Goal: Communication & Community: Answer question/provide support

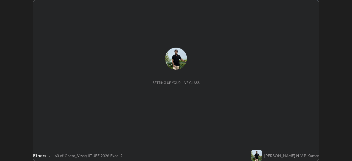
scroll to position [161, 352]
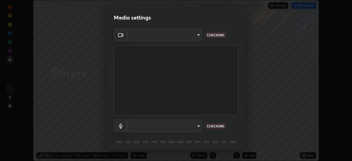
type input "fab681ba750bf75f06921e7f17ca069de0a3581fc79c581edb37af7783f8bcbb"
click at [198, 125] on body "Erase all Ethers Recording WAS SCHEDULED TO START AT 5:00 PM Settings START CLA…" at bounding box center [176, 80] width 352 height 161
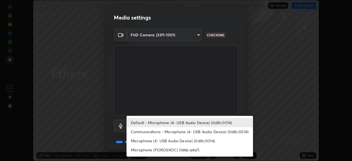
click at [183, 151] on li "Microphone (POROSVOC) (1d6b:a4a7)" at bounding box center [189, 149] width 126 height 9
type input "34d041a7a13abf7411112e438eeba22a3237b589322c951489ae947f9fbe74f8"
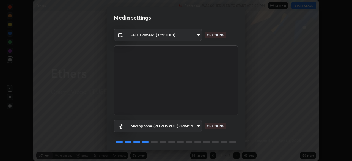
scroll to position [20, 0]
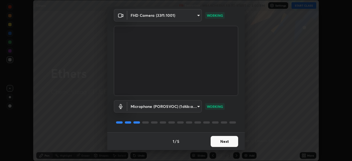
click at [230, 142] on button "Next" at bounding box center [224, 141] width 27 height 11
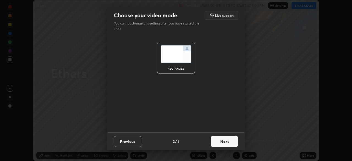
scroll to position [0, 0]
click at [231, 143] on button "Next" at bounding box center [224, 141] width 27 height 11
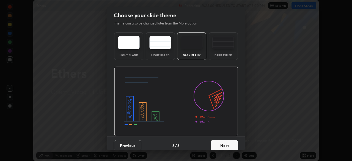
click at [231, 143] on button "Next" at bounding box center [224, 145] width 27 height 11
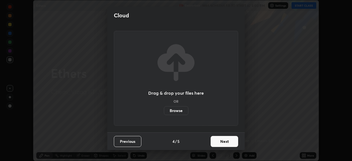
click at [232, 143] on button "Next" at bounding box center [224, 141] width 27 height 11
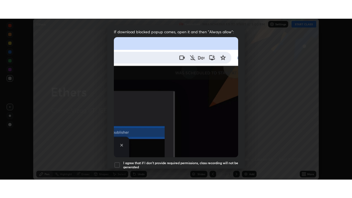
scroll to position [132, 0]
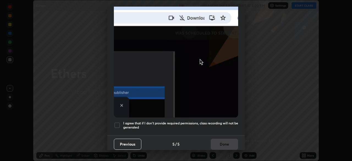
click at [226, 121] on h5 "I agree that if I don't provide required permissions, class recording will not …" at bounding box center [180, 125] width 115 height 9
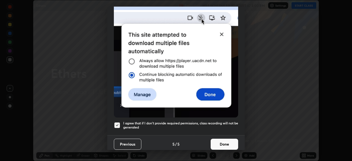
click at [229, 143] on button "Done" at bounding box center [224, 144] width 27 height 11
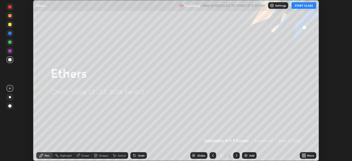
click at [303, 7] on button "START CLASS" at bounding box center [303, 5] width 25 height 7
click at [305, 157] on icon at bounding box center [304, 156] width 1 height 1
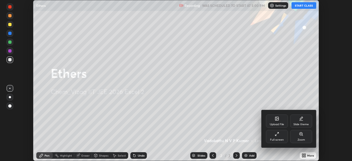
click at [281, 135] on div "Full screen" at bounding box center [277, 136] width 22 height 13
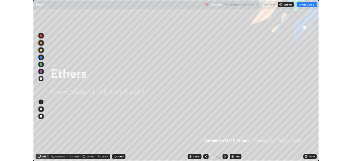
scroll to position [198, 352]
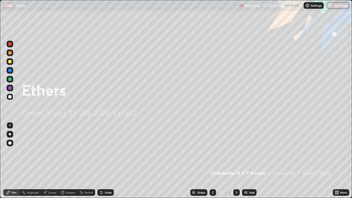
click at [250, 161] on div "Add" at bounding box center [251, 192] width 5 height 3
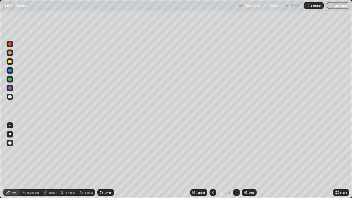
click at [54, 161] on div "Eraser" at bounding box center [52, 192] width 8 height 3
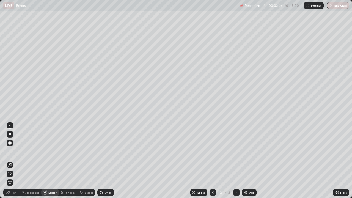
click at [16, 161] on div "Pen" at bounding box center [14, 192] width 5 height 3
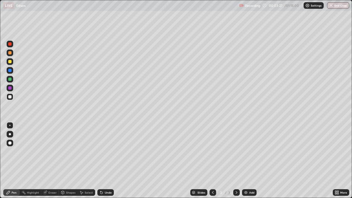
click at [105, 161] on div "Undo" at bounding box center [108, 192] width 7 height 3
click at [107, 161] on div "Undo" at bounding box center [108, 192] width 7 height 3
click at [11, 62] on div at bounding box center [9, 61] width 3 height 3
click at [10, 97] on div at bounding box center [9, 96] width 3 height 3
click at [55, 161] on div "Eraser" at bounding box center [52, 192] width 8 height 3
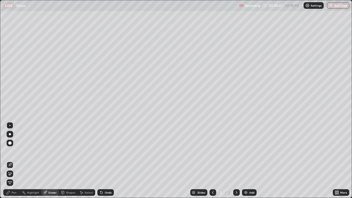
click at [14, 161] on div "Pen" at bounding box center [14, 192] width 5 height 3
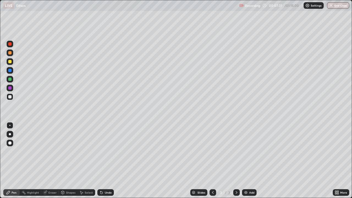
click at [89, 161] on div "Select" at bounding box center [89, 192] width 8 height 3
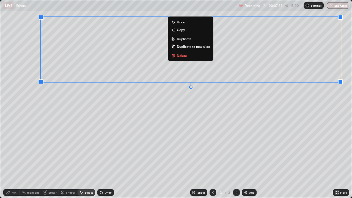
click at [183, 58] on button "Delete" at bounding box center [190, 55] width 41 height 7
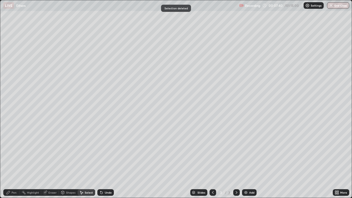
click at [14, 161] on div "Pen" at bounding box center [14, 192] width 5 height 3
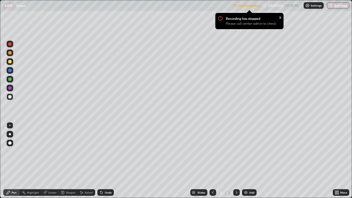
click at [317, 6] on p "Settings" at bounding box center [316, 5] width 11 height 3
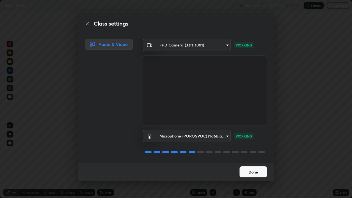
click at [261, 161] on button "Done" at bounding box center [252, 171] width 27 height 11
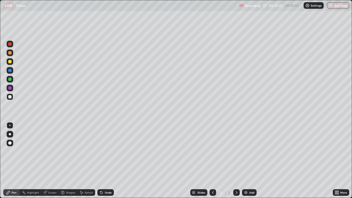
click at [56, 161] on div "Eraser" at bounding box center [52, 192] width 8 height 3
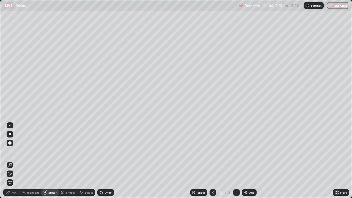
click at [17, 161] on div "Pen" at bounding box center [11, 192] width 16 height 7
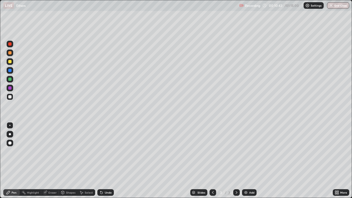
click at [10, 62] on div at bounding box center [9, 61] width 3 height 3
click at [90, 161] on div "Select" at bounding box center [89, 192] width 8 height 3
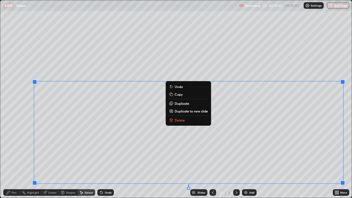
click at [181, 120] on p "Delete" at bounding box center [180, 120] width 10 height 4
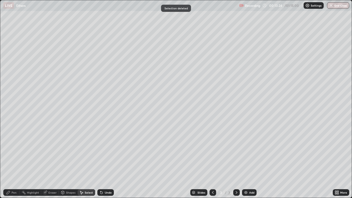
click at [54, 161] on div "Eraser" at bounding box center [52, 192] width 8 height 3
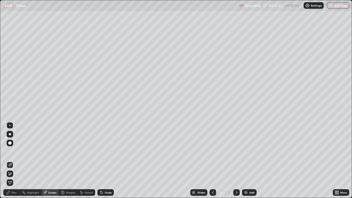
click at [12, 143] on div at bounding box center [10, 143] width 7 height 7
click at [17, 161] on div "Pen" at bounding box center [11, 192] width 16 height 7
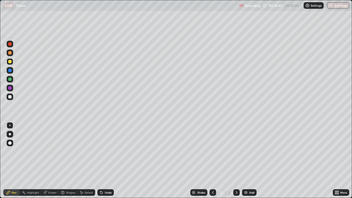
click at [90, 161] on div "Select" at bounding box center [87, 192] width 18 height 7
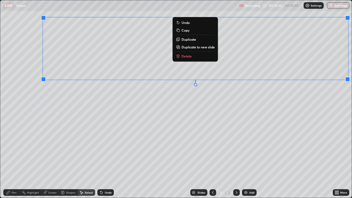
click at [190, 58] on p "Delete" at bounding box center [186, 56] width 10 height 4
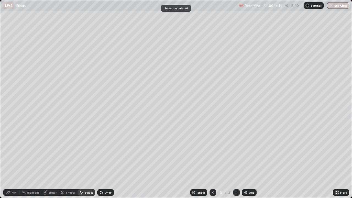
click at [15, 161] on div "Pen" at bounding box center [14, 192] width 5 height 3
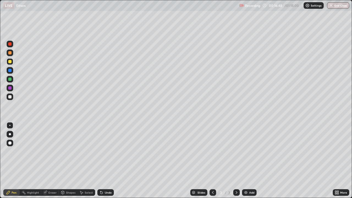
click at [11, 96] on div at bounding box center [9, 96] width 3 height 3
click at [90, 161] on div "Select" at bounding box center [89, 192] width 8 height 3
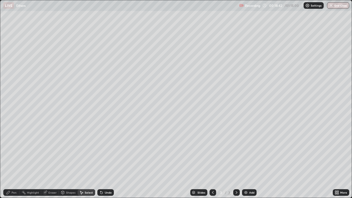
click at [14, 161] on div "Pen" at bounding box center [14, 192] width 5 height 3
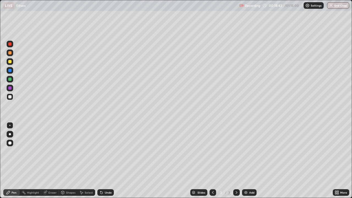
click at [10, 62] on div at bounding box center [9, 61] width 3 height 3
click at [90, 161] on div "Select" at bounding box center [87, 192] width 18 height 7
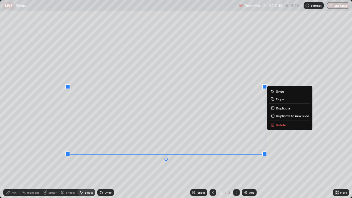
click at [277, 123] on p "Delete" at bounding box center [281, 125] width 10 height 4
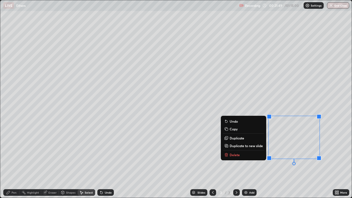
click at [235, 154] on p "Delete" at bounding box center [235, 155] width 10 height 4
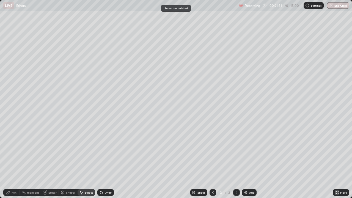
click at [17, 161] on div "Pen" at bounding box center [11, 192] width 16 height 7
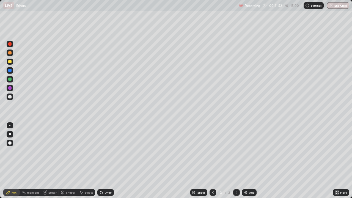
click at [11, 97] on div at bounding box center [9, 96] width 3 height 3
click at [54, 161] on div "Eraser" at bounding box center [52, 192] width 8 height 3
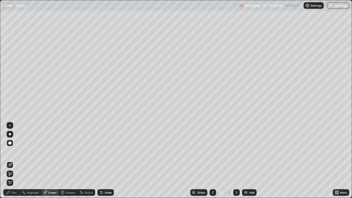
click at [16, 161] on div "Pen" at bounding box center [14, 192] width 5 height 3
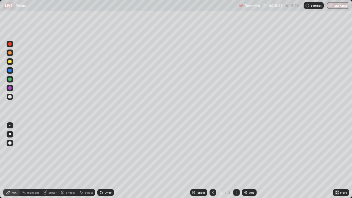
click at [89, 161] on div "Select" at bounding box center [89, 192] width 8 height 3
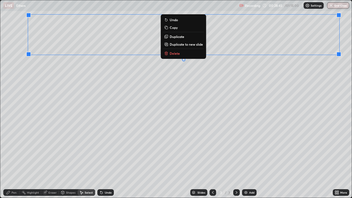
click at [178, 54] on p "Delete" at bounding box center [175, 53] width 10 height 4
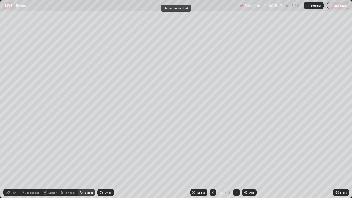
click at [15, 161] on div "Pen" at bounding box center [14, 192] width 5 height 3
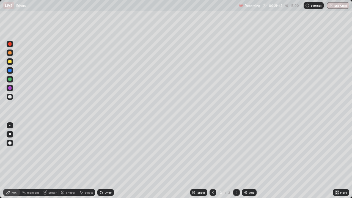
click at [55, 161] on div "Eraser" at bounding box center [52, 192] width 8 height 3
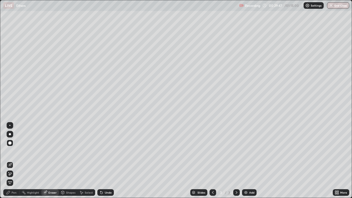
click at [15, 161] on div "Pen" at bounding box center [14, 192] width 5 height 3
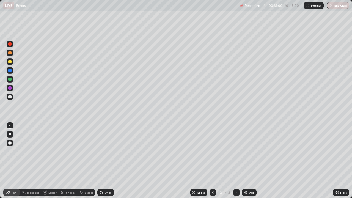
click at [89, 161] on div "Select" at bounding box center [87, 192] width 18 height 7
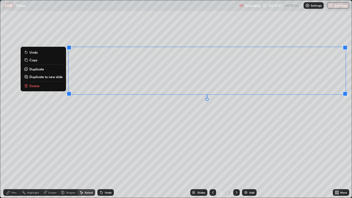
click at [38, 86] on p "Delete" at bounding box center [34, 86] width 10 height 4
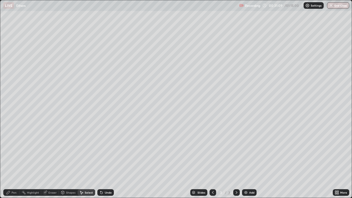
click at [55, 161] on div "Eraser" at bounding box center [52, 192] width 8 height 3
click at [14, 161] on div "Pen" at bounding box center [14, 192] width 5 height 3
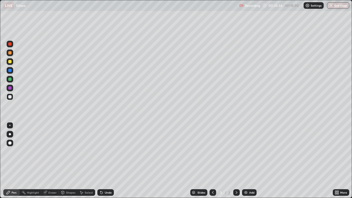
click at [247, 161] on img at bounding box center [246, 192] width 4 height 4
click at [10, 53] on div at bounding box center [9, 52] width 3 height 3
click at [11, 62] on div at bounding box center [9, 61] width 3 height 3
click at [10, 97] on div at bounding box center [9, 96] width 3 height 3
click at [89, 161] on div "Select" at bounding box center [87, 192] width 18 height 7
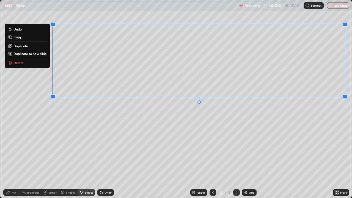
click at [22, 63] on p "Delete" at bounding box center [18, 62] width 10 height 4
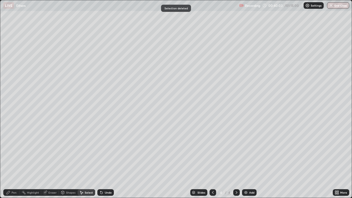
click at [14, 161] on div "Pen" at bounding box center [14, 192] width 5 height 3
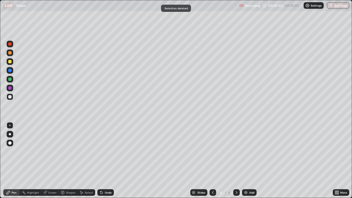
click at [10, 62] on div at bounding box center [9, 61] width 3 height 3
click at [11, 98] on div at bounding box center [9, 96] width 3 height 3
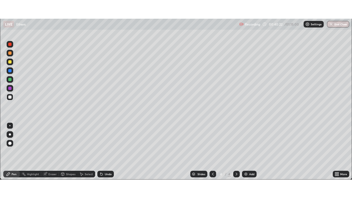
scroll to position [27329, 27138]
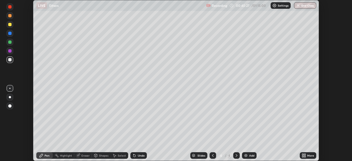
click at [304, 155] on icon at bounding box center [304, 155] width 4 height 4
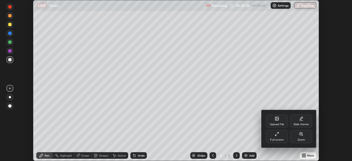
click at [277, 135] on icon at bounding box center [277, 134] width 4 height 4
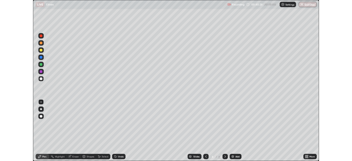
scroll to position [198, 352]
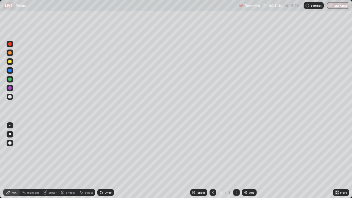
click at [86, 161] on div "Select" at bounding box center [89, 192] width 8 height 3
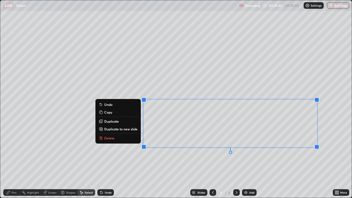
click at [111, 139] on p "Delete" at bounding box center [109, 138] width 10 height 4
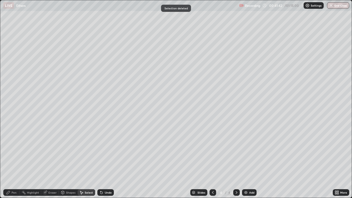
click at [15, 161] on div "Pen" at bounding box center [14, 192] width 5 height 3
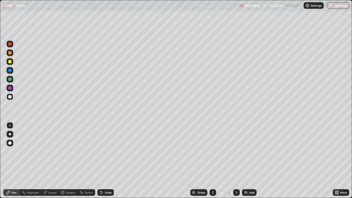
click at [10, 62] on div at bounding box center [9, 61] width 3 height 3
click at [50, 161] on div "Eraser" at bounding box center [52, 192] width 8 height 3
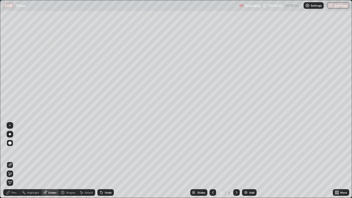
click at [15, 161] on div "Pen" at bounding box center [11, 192] width 16 height 7
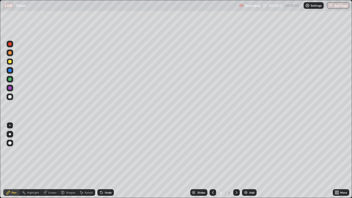
click at [49, 161] on div "Eraser" at bounding box center [52, 192] width 8 height 3
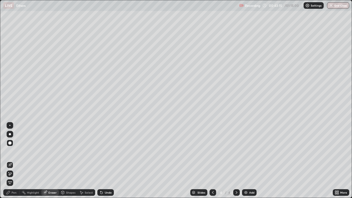
click at [13, 161] on div "Pen" at bounding box center [14, 192] width 5 height 3
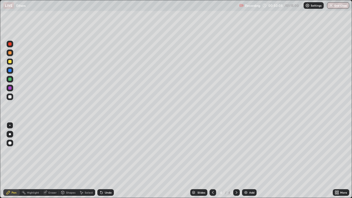
click at [90, 161] on div "Select" at bounding box center [89, 192] width 8 height 3
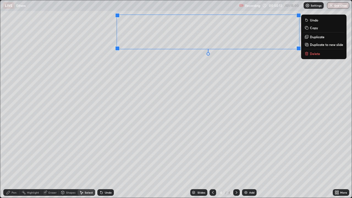
click at [311, 54] on p "Delete" at bounding box center [315, 53] width 10 height 4
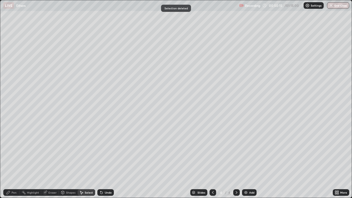
click at [14, 161] on div "Pen" at bounding box center [14, 192] width 5 height 3
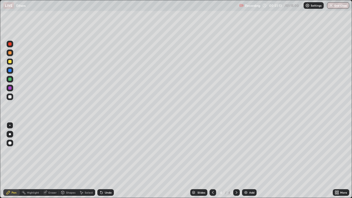
click at [86, 161] on div "Select" at bounding box center [89, 192] width 8 height 3
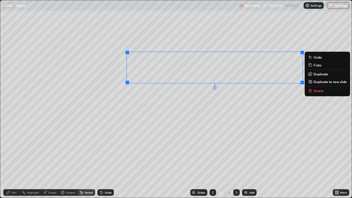
click at [53, 161] on div "Eraser" at bounding box center [52, 192] width 8 height 3
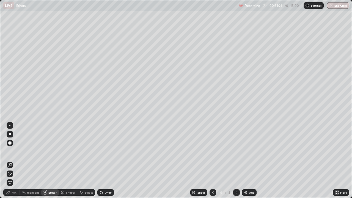
click at [87, 161] on div "Select" at bounding box center [89, 192] width 8 height 3
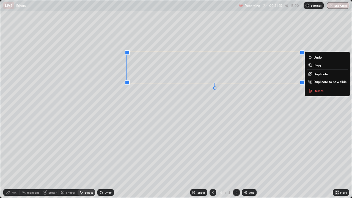
click at [314, 90] on p "Delete" at bounding box center [318, 91] width 10 height 4
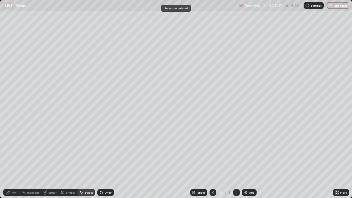
click at [14, 161] on div "Pen" at bounding box center [14, 192] width 5 height 3
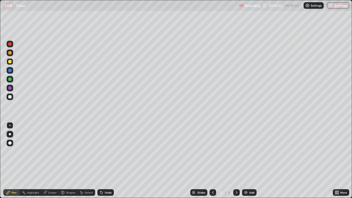
click at [85, 161] on div "Select" at bounding box center [89, 192] width 8 height 3
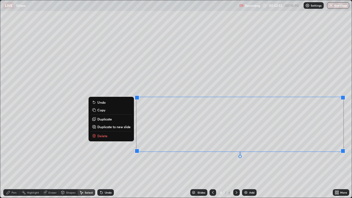
click at [103, 136] on p "Delete" at bounding box center [102, 136] width 10 height 4
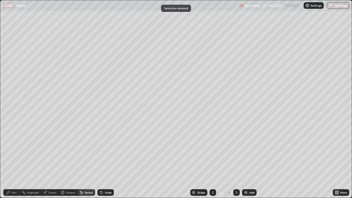
click at [55, 161] on div "Eraser" at bounding box center [52, 192] width 8 height 3
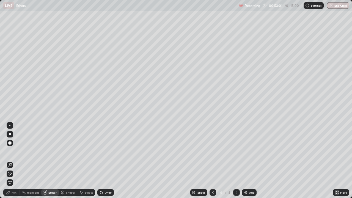
click at [15, 161] on div "Pen" at bounding box center [14, 192] width 5 height 3
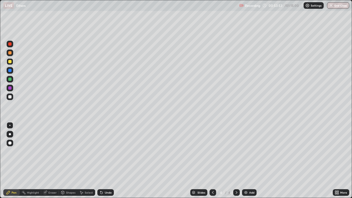
click at [87, 161] on div "Select" at bounding box center [89, 192] width 8 height 3
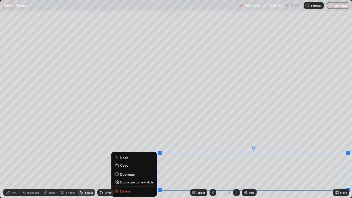
click at [127, 161] on div "Slides 4 / 4 Add" at bounding box center [223, 192] width 219 height 11
click at [126, 161] on div "Slides 4 / 4 Add" at bounding box center [223, 192] width 219 height 11
click at [128, 161] on div "Slides 4 / 4 Add" at bounding box center [223, 192] width 219 height 11
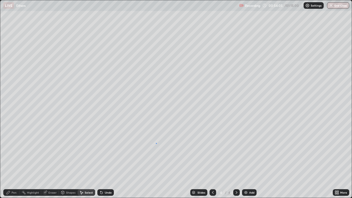
click at [156, 143] on div "0 ° Undo Copy Duplicate Duplicate to new slide Delete" at bounding box center [175, 98] width 351 height 197
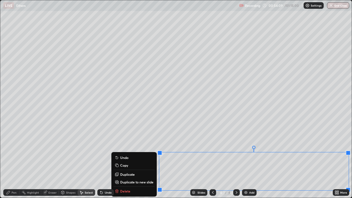
click at [129, 161] on div "Slides 4 / 4 Add" at bounding box center [223, 192] width 219 height 11
click at [154, 142] on div "0 ° Undo Copy Duplicate Duplicate to new slide Delete" at bounding box center [175, 98] width 351 height 197
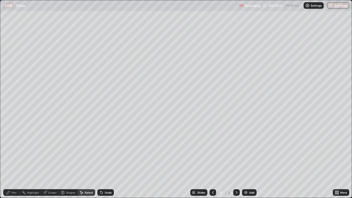
click at [53, 161] on div "Eraser" at bounding box center [52, 192] width 8 height 3
click at [15, 161] on div "Pen" at bounding box center [14, 192] width 5 height 3
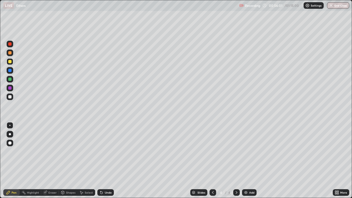
click at [50, 161] on div "Eraser" at bounding box center [52, 192] width 8 height 3
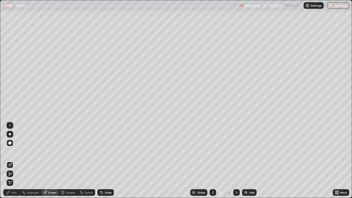
click at [15, 161] on div "Pen" at bounding box center [14, 192] width 5 height 3
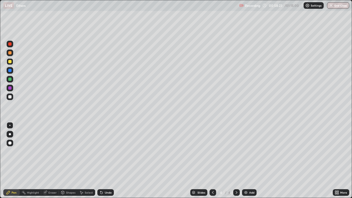
click at [88, 161] on div "Select" at bounding box center [89, 192] width 8 height 3
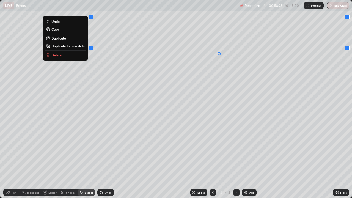
click at [61, 56] on button "Delete" at bounding box center [65, 55] width 41 height 7
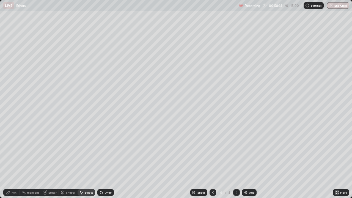
click at [17, 161] on div "Pen" at bounding box center [11, 192] width 16 height 7
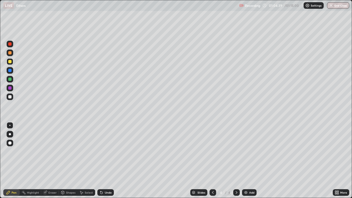
click at [341, 6] on button "End Class" at bounding box center [338, 5] width 22 height 7
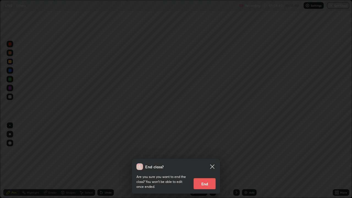
click at [214, 161] on button "End" at bounding box center [205, 183] width 22 height 11
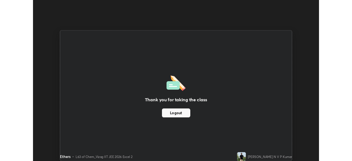
scroll to position [27329, 27138]
